Goal: Check status: Check status

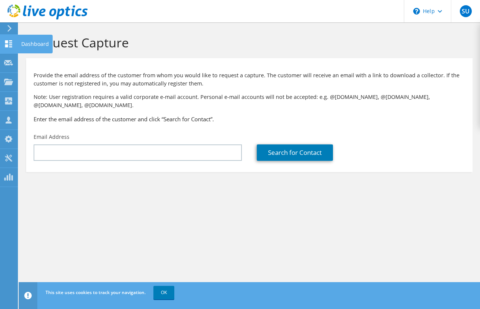
click at [10, 43] on icon at bounding box center [8, 43] width 9 height 7
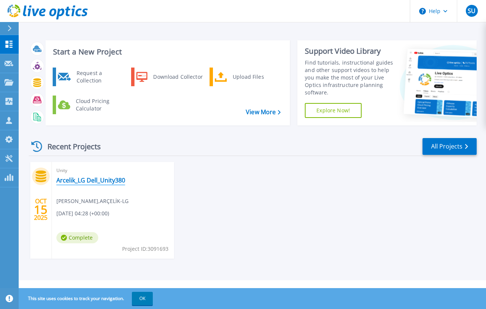
click at [83, 181] on link "Arcelik_LG Dell_Unity380" at bounding box center [90, 180] width 69 height 7
